Goal: Transaction & Acquisition: Download file/media

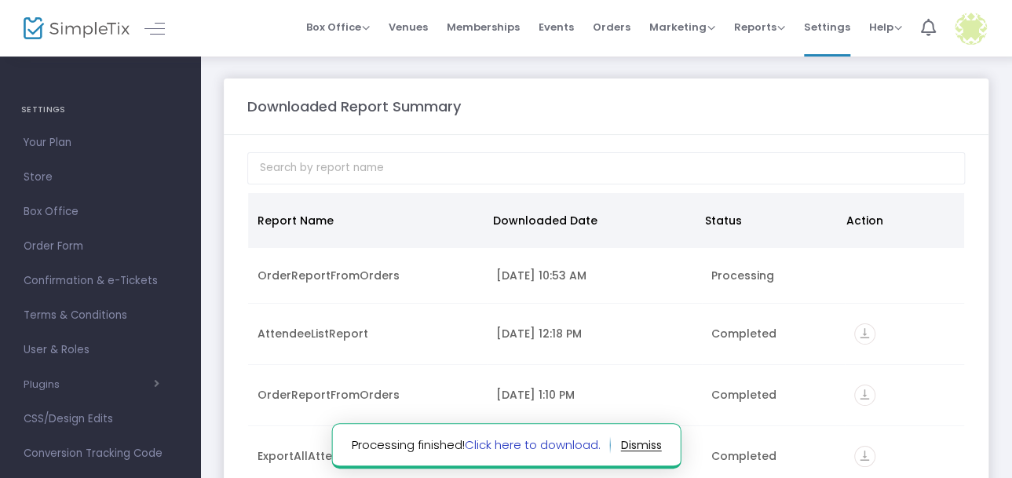
click at [495, 440] on link "Click here to download." at bounding box center [532, 445] width 136 height 16
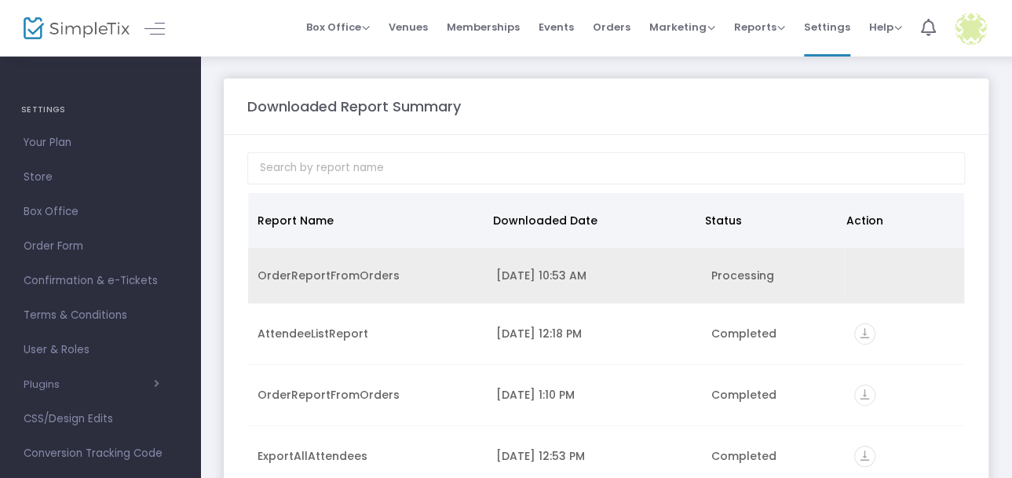
click at [540, 278] on div "[DATE] 10:53 AM" at bounding box center [594, 276] width 196 height 16
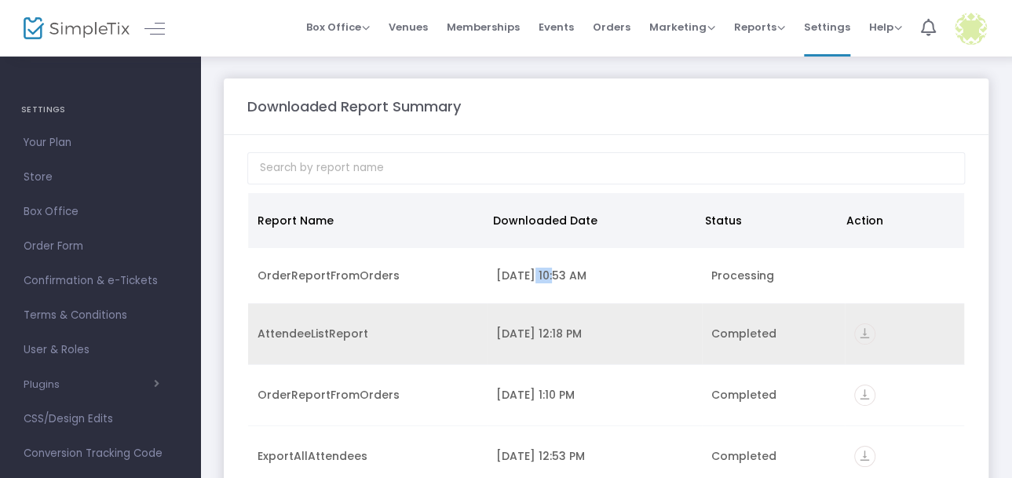
click at [861, 336] on icon "vertical_align_bottom" at bounding box center [864, 333] width 21 height 21
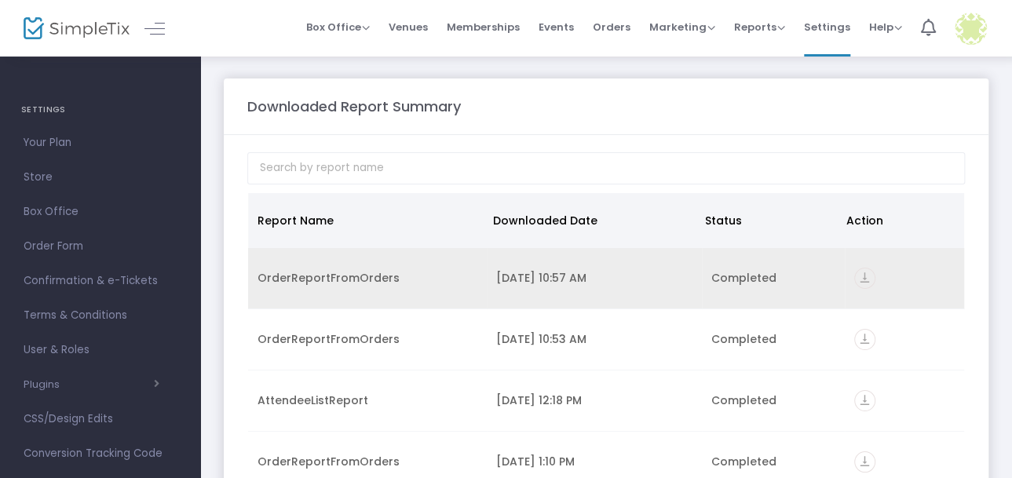
click at [451, 263] on td "OrderReportFromOrders" at bounding box center [367, 278] width 239 height 61
click at [856, 284] on icon "vertical_align_bottom" at bounding box center [864, 278] width 21 height 21
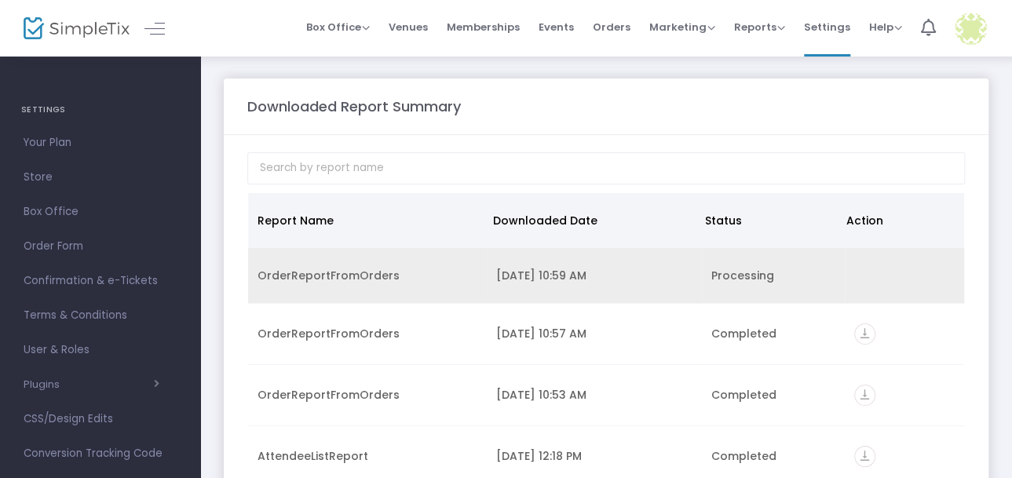
click at [496, 270] on div "9/23/2025 10:59 AM" at bounding box center [594, 276] width 196 height 16
click at [595, 256] on td "9/23/2025 10:59 AM" at bounding box center [594, 276] width 215 height 56
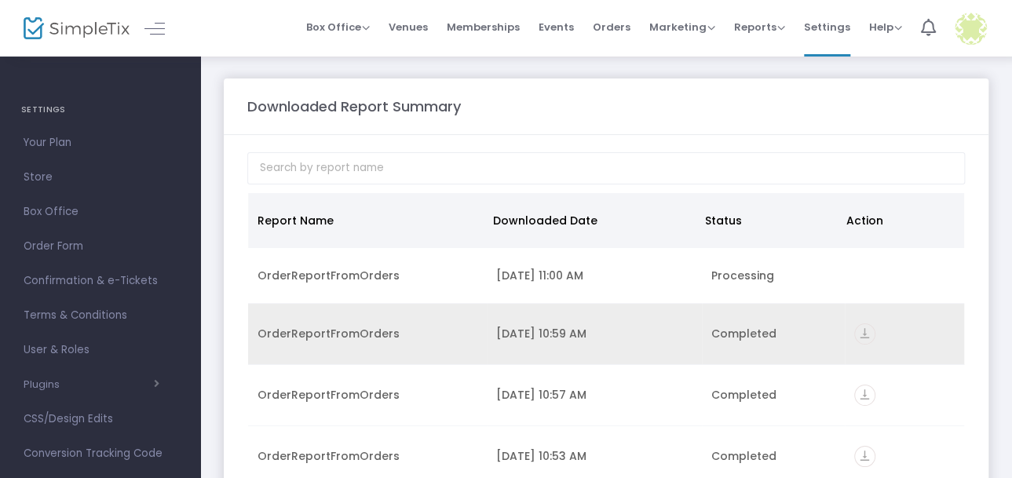
click at [861, 338] on icon "vertical_align_bottom" at bounding box center [864, 333] width 21 height 21
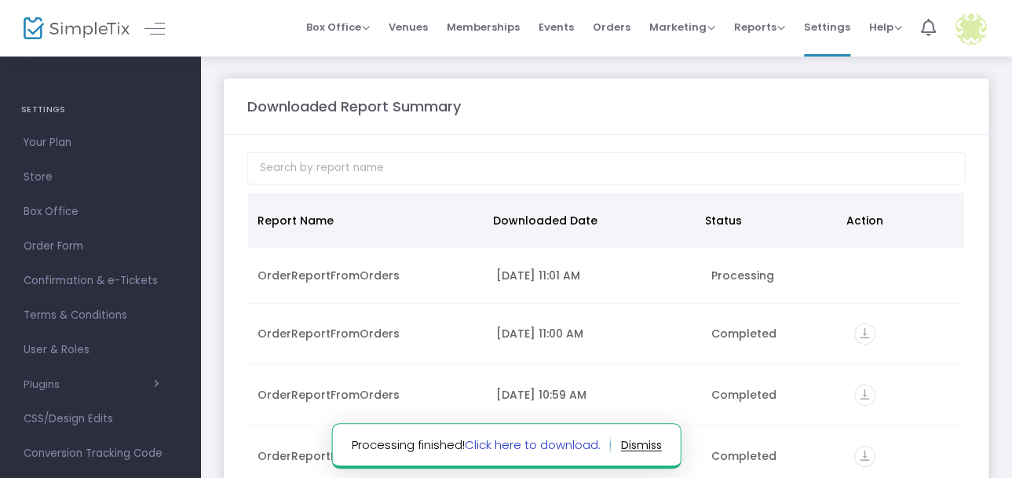
click at [536, 448] on link "Click here to download." at bounding box center [532, 445] width 136 height 16
